Goal: Task Accomplishment & Management: Manage account settings

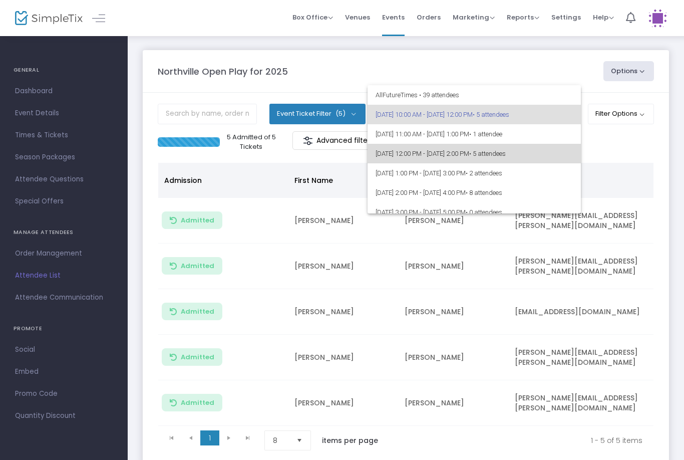
click at [506, 151] on span "• 5 attendees" at bounding box center [487, 154] width 37 height 8
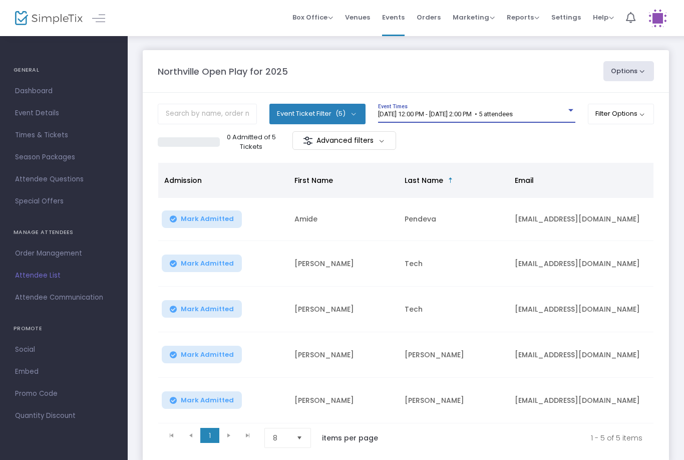
click at [513, 116] on span "[DATE] 12:00 PM - [DATE] 2:00 PM • 5 attendees" at bounding box center [445, 114] width 135 height 8
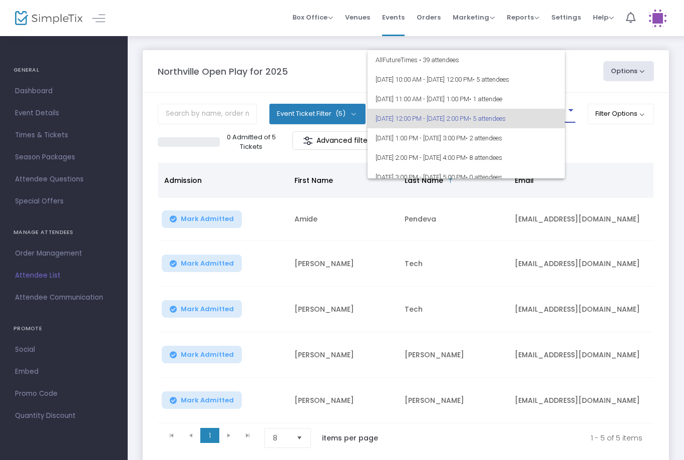
scroll to position [4, 0]
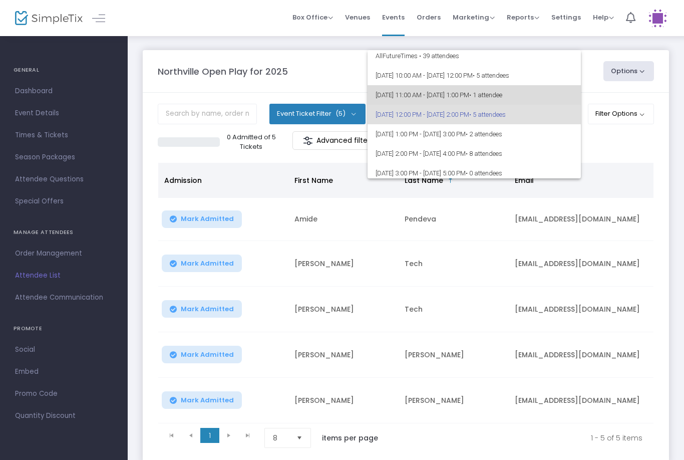
click at [546, 104] on span "[DATE] 11:00 AM - [DATE] 1:00 PM • 1 attendee" at bounding box center [474, 95] width 197 height 20
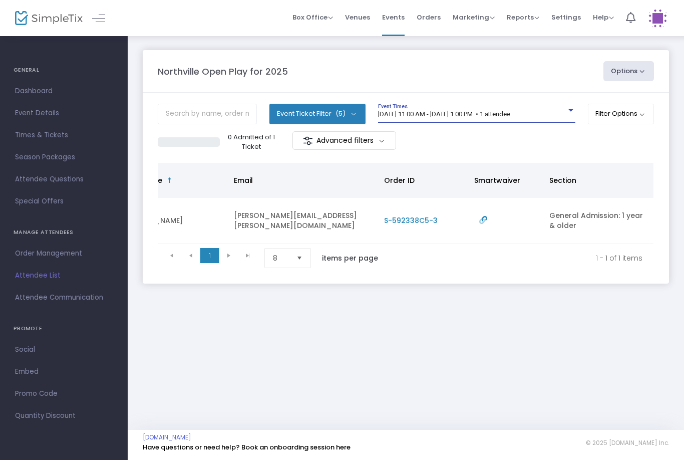
scroll to position [0, 281]
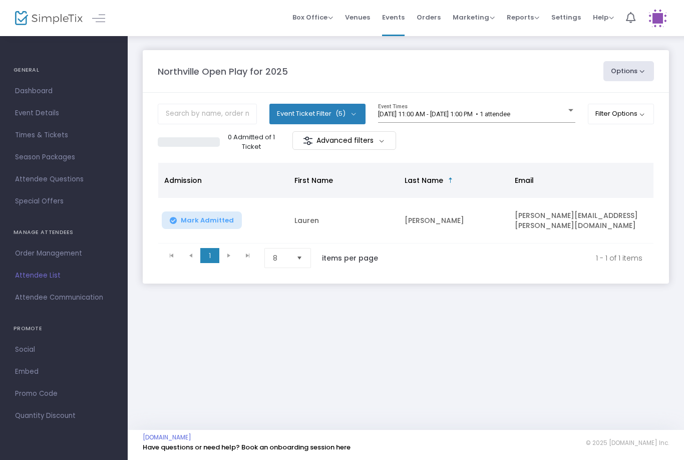
click at [510, 117] on span "[DATE] 11:00 AM - [DATE] 1:00 PM • 1 attendee" at bounding box center [444, 114] width 132 height 8
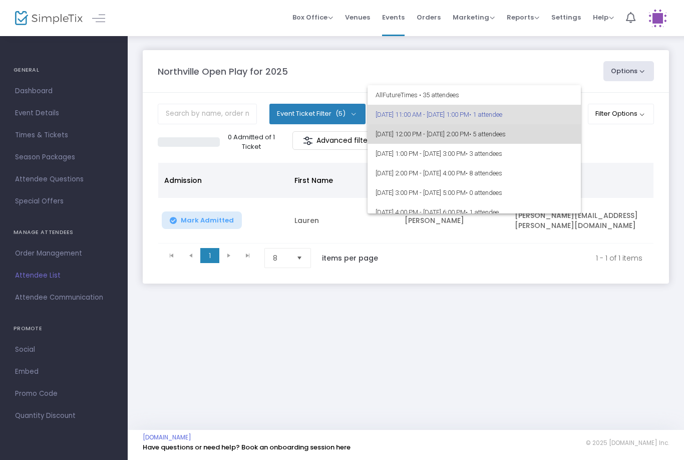
click at [506, 136] on span "• 5 attendees" at bounding box center [487, 134] width 37 height 8
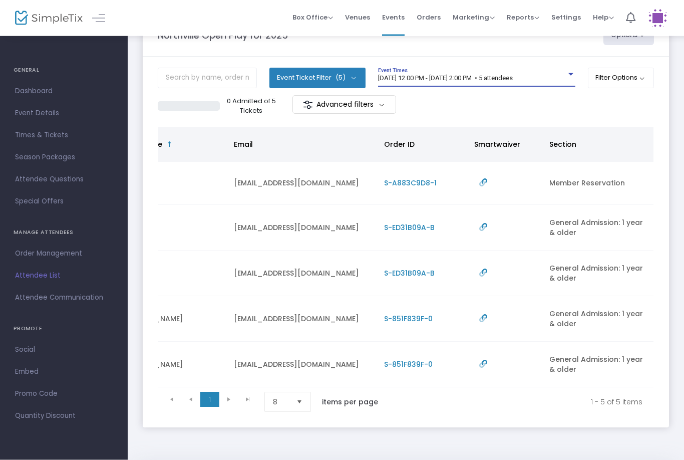
scroll to position [0, 281]
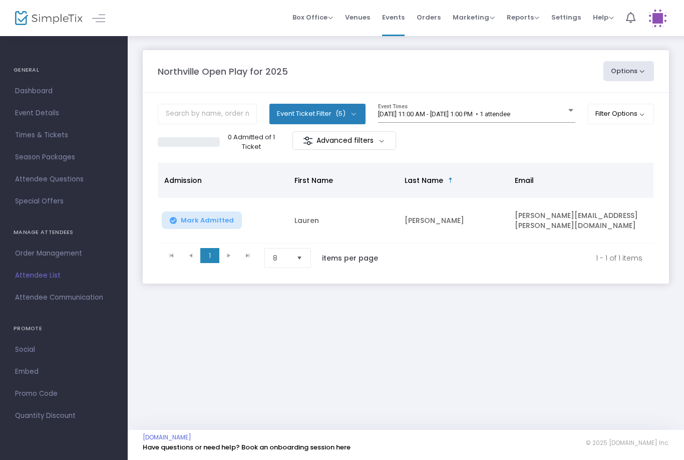
click at [484, 105] on div "[DATE] 11:00 AM - [DATE] 1:00 PM • 1 attendee Event Times" at bounding box center [476, 113] width 197 height 19
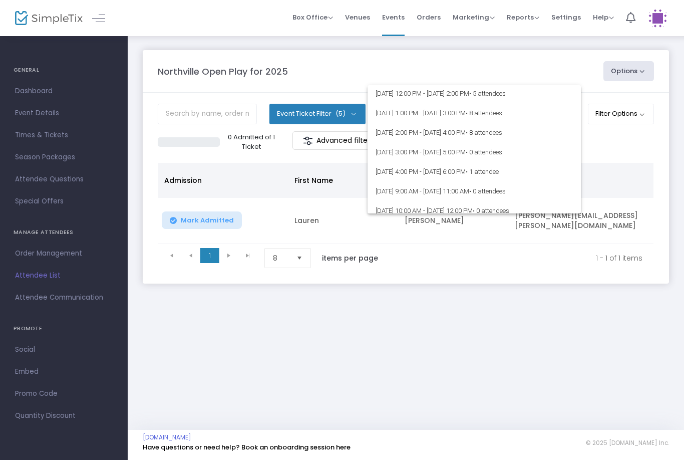
scroll to position [41, 0]
